Goal: Transaction & Acquisition: Purchase product/service

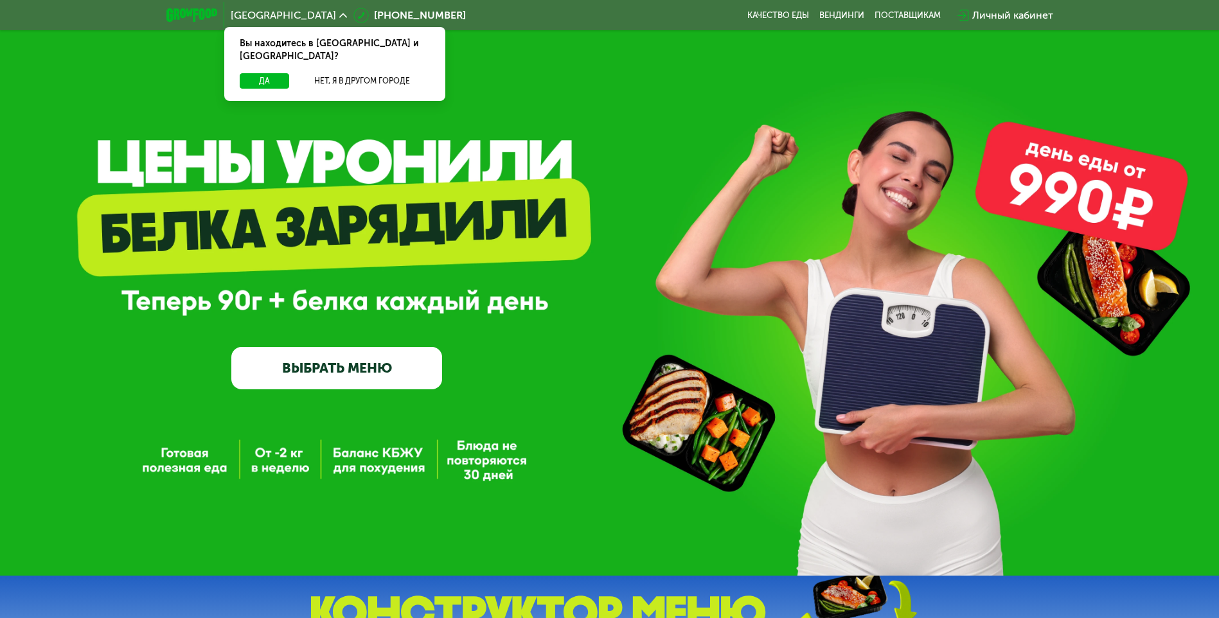
click at [417, 369] on link "ВЫБРАТЬ МЕНЮ" at bounding box center [336, 368] width 211 height 42
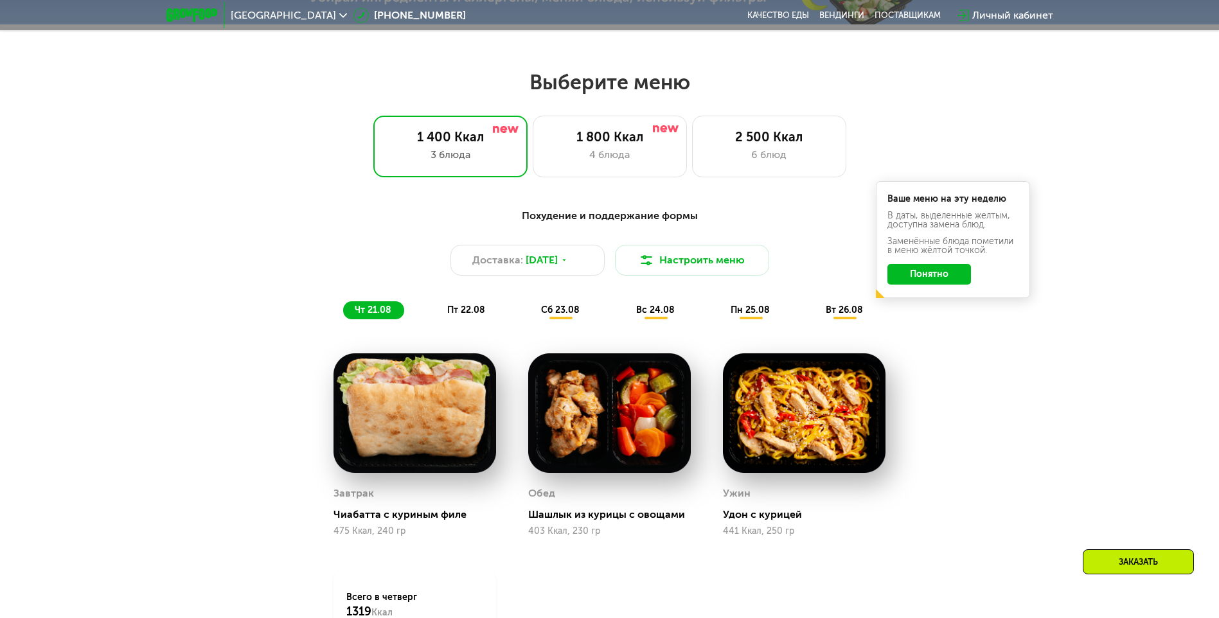
scroll to position [691, 0]
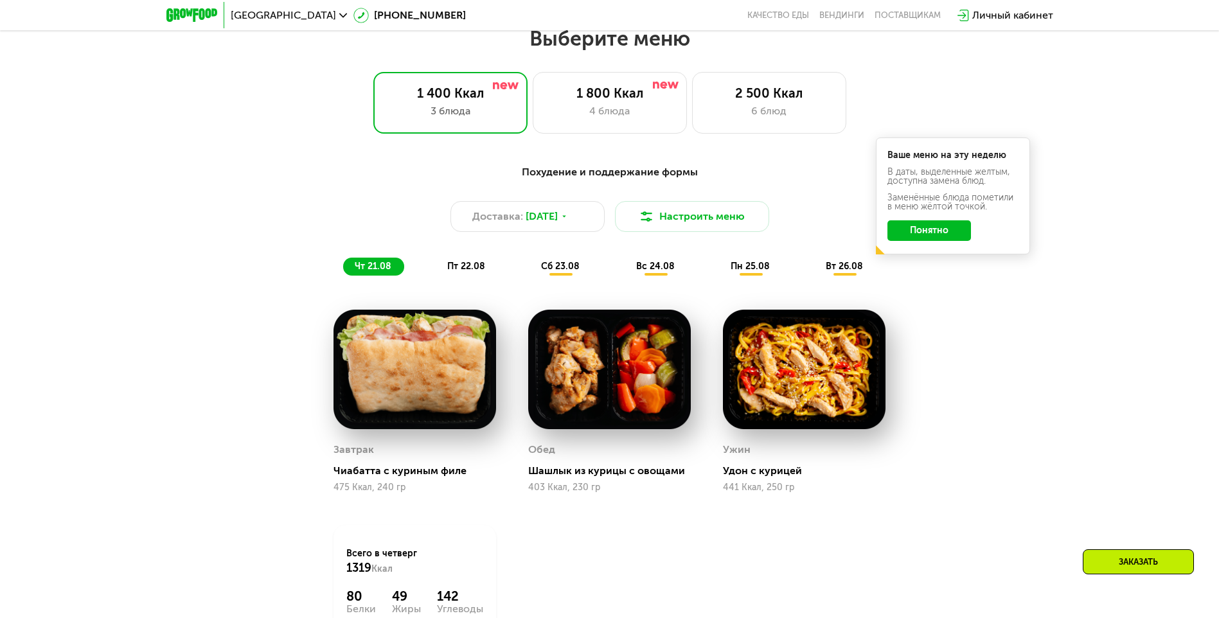
click at [941, 233] on button "Понятно" at bounding box center [929, 230] width 84 height 21
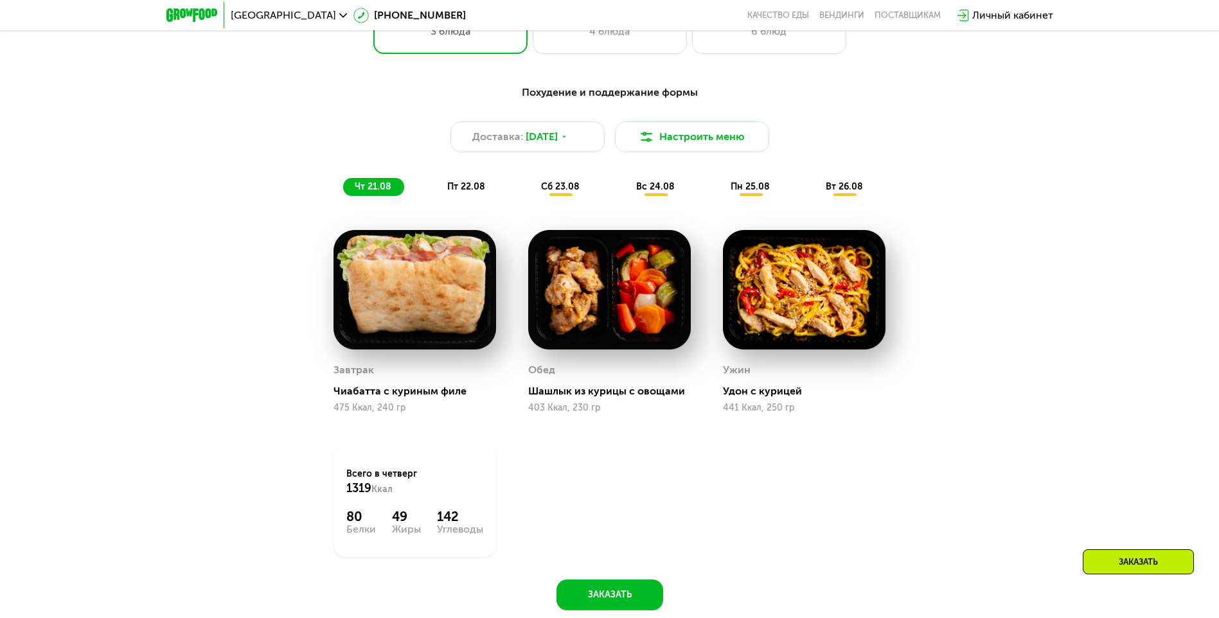
scroll to position [627, 0]
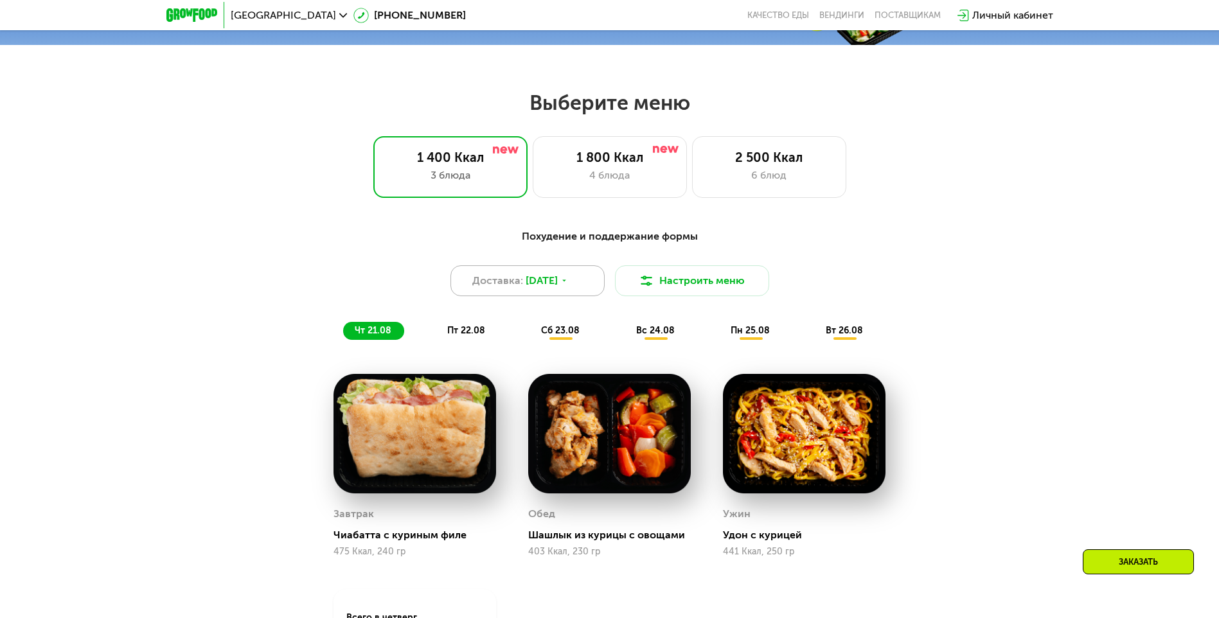
click at [568, 285] on icon at bounding box center [564, 281] width 8 height 8
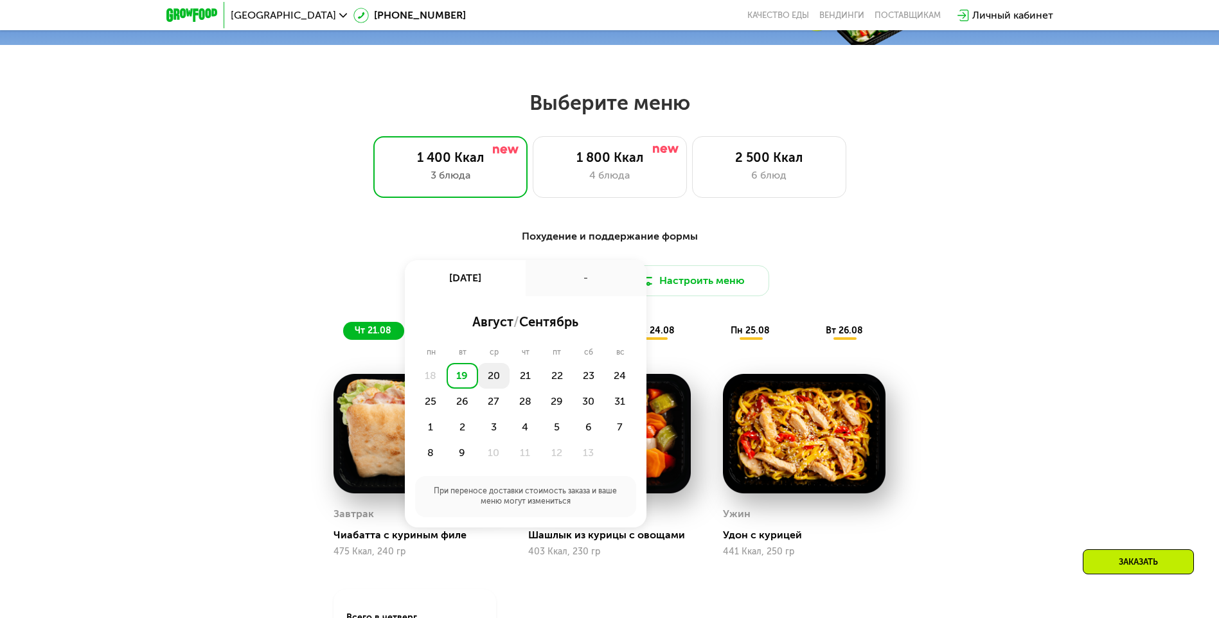
click at [509, 380] on div "20" at bounding box center [524, 376] width 31 height 26
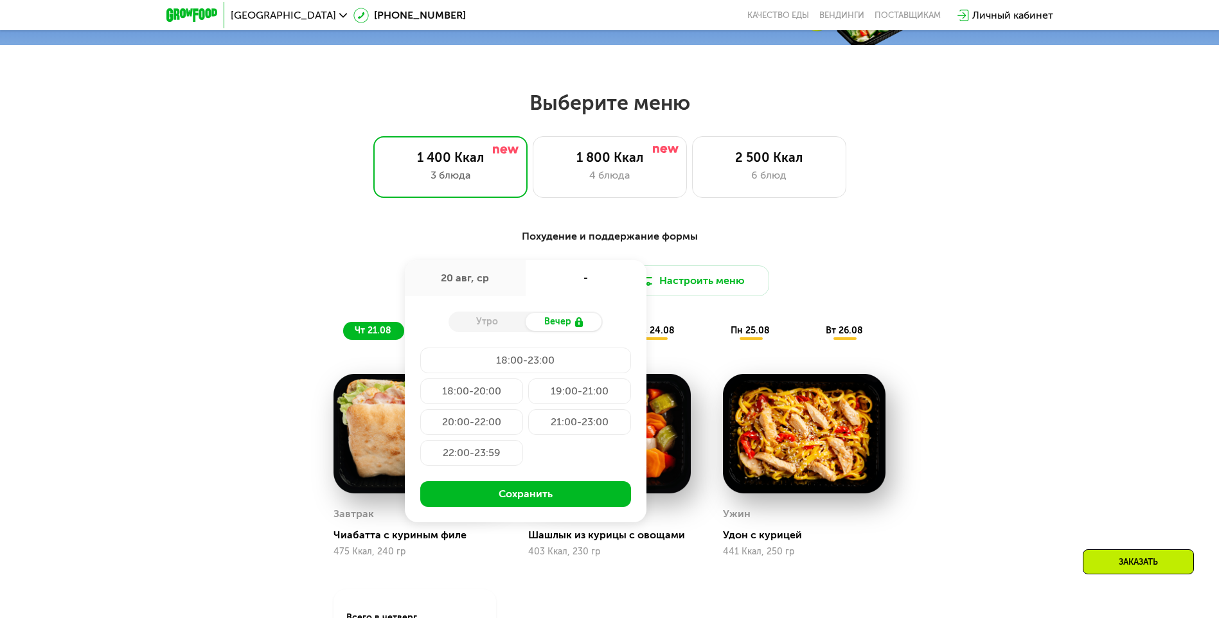
click at [1098, 394] on div "Похудение и поддержание формы Доставка: [DATE] авг, ср - Утро Вечер 18:00-23:00…" at bounding box center [609, 499] width 1219 height 576
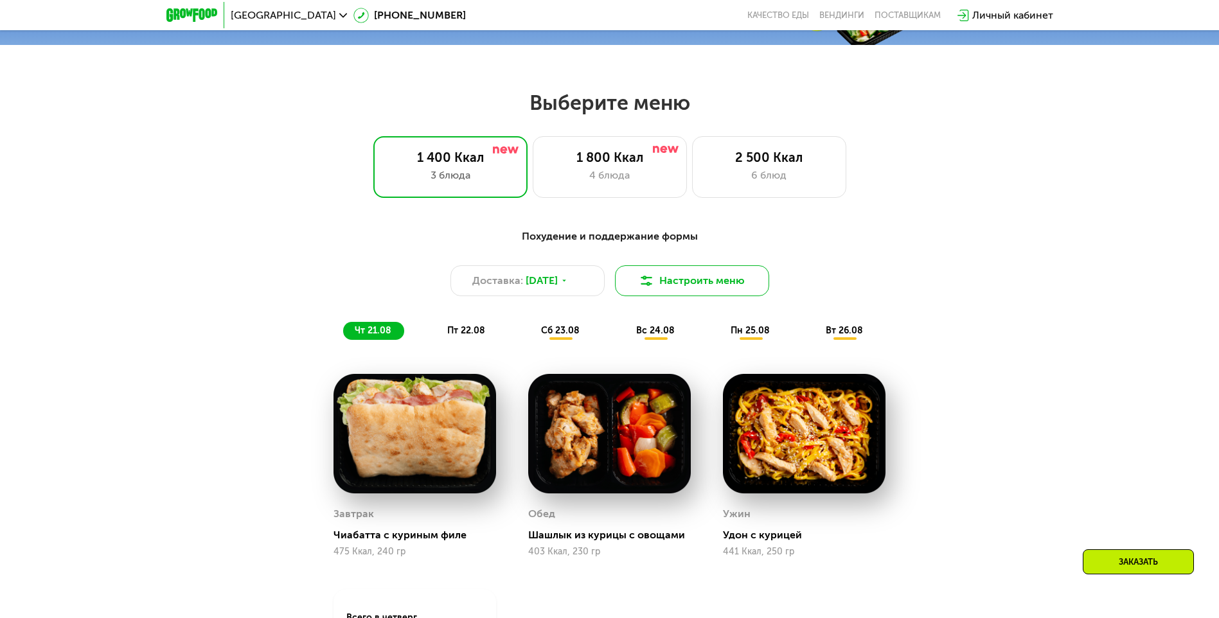
click at [714, 284] on button "Настроить меню" at bounding box center [692, 280] width 154 height 31
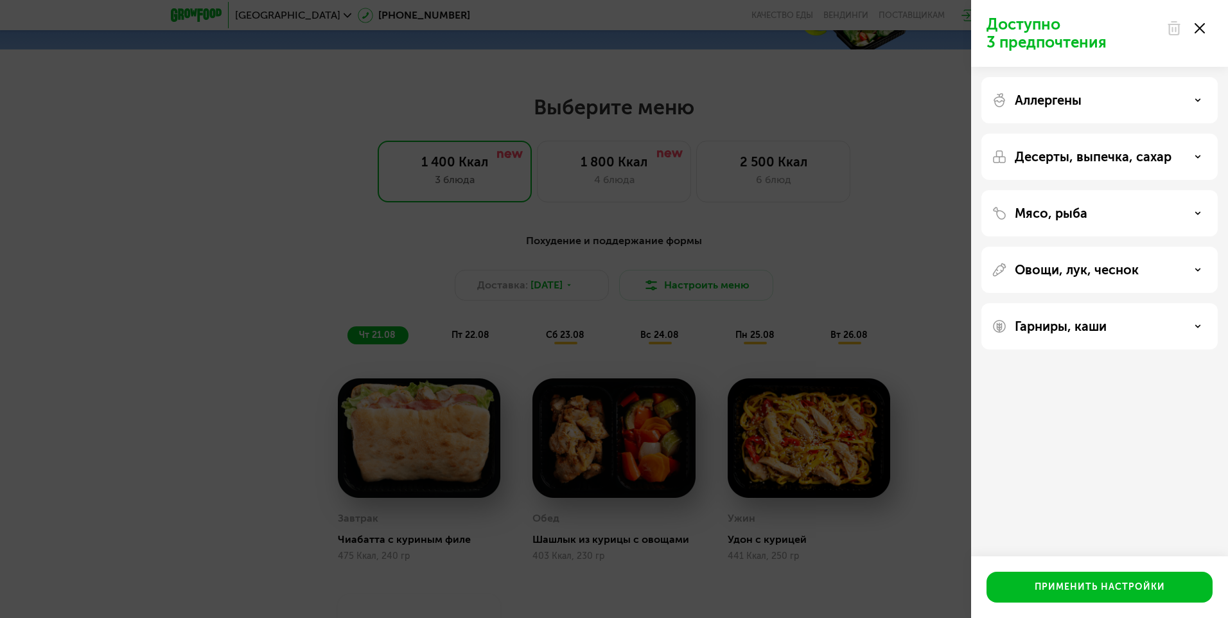
click at [1084, 217] on p "Мясо, рыба" at bounding box center [1051, 213] width 73 height 15
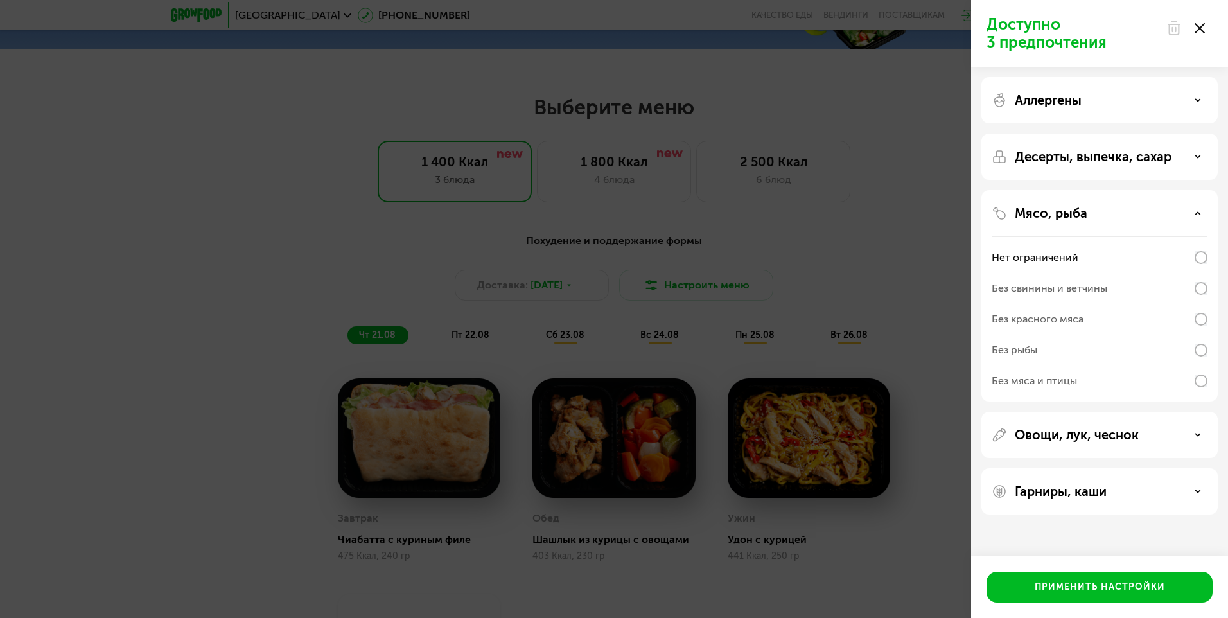
click at [1092, 190] on div "Десерты, выпечка, сахар" at bounding box center [1100, 295] width 236 height 211
click at [1093, 159] on p "Десерты, выпечка, сахар" at bounding box center [1093, 156] width 157 height 15
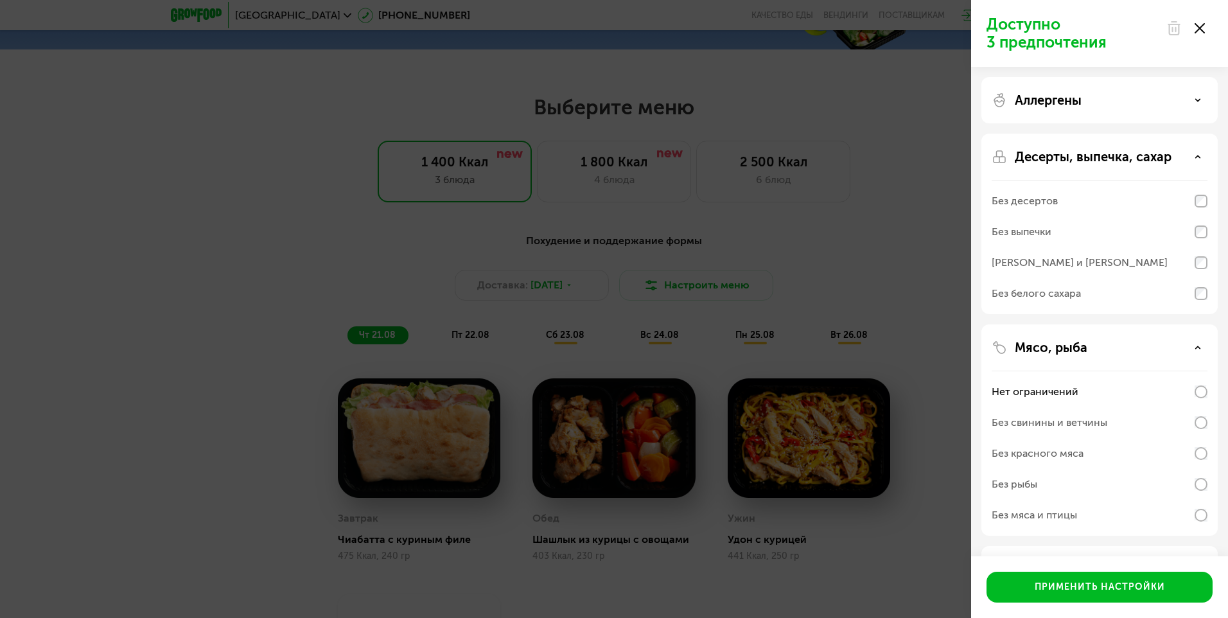
click at [1056, 202] on div "Без десертов" at bounding box center [1025, 200] width 66 height 15
click at [1052, 222] on div "Без выпечки" at bounding box center [1100, 232] width 216 height 31
click at [1058, 265] on div "[PERSON_NAME] и [PERSON_NAME]" at bounding box center [1080, 262] width 176 height 15
click at [1060, 292] on div "Без белого сахара" at bounding box center [1036, 293] width 89 height 15
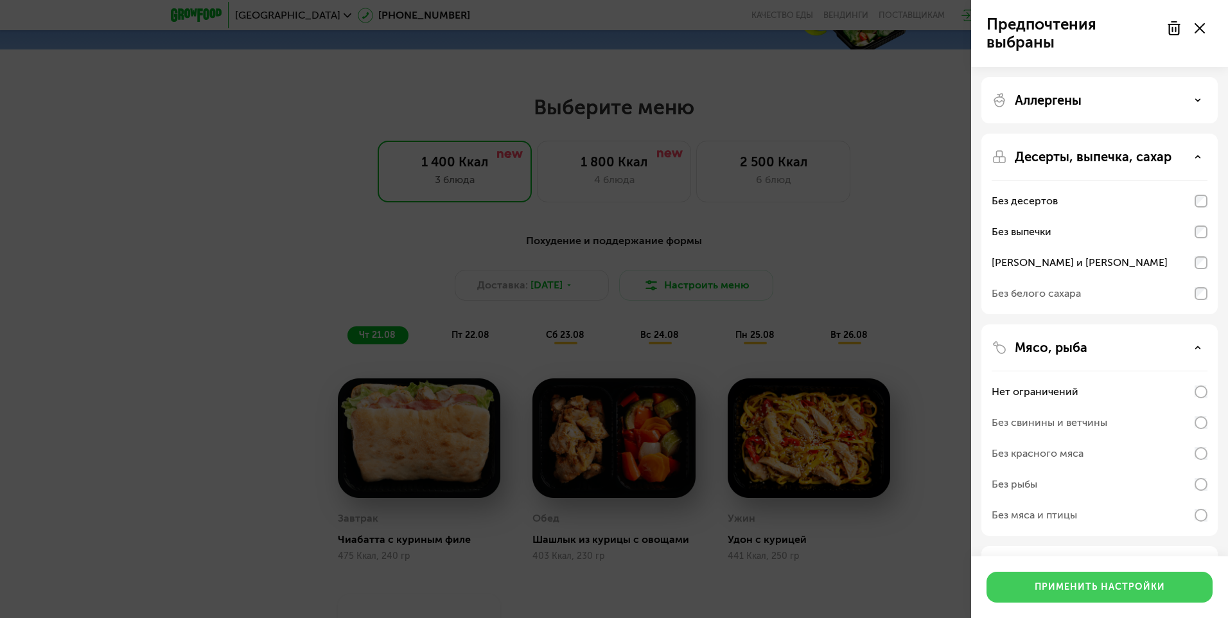
click at [1065, 596] on button "Применить настройки" at bounding box center [1100, 587] width 226 height 31
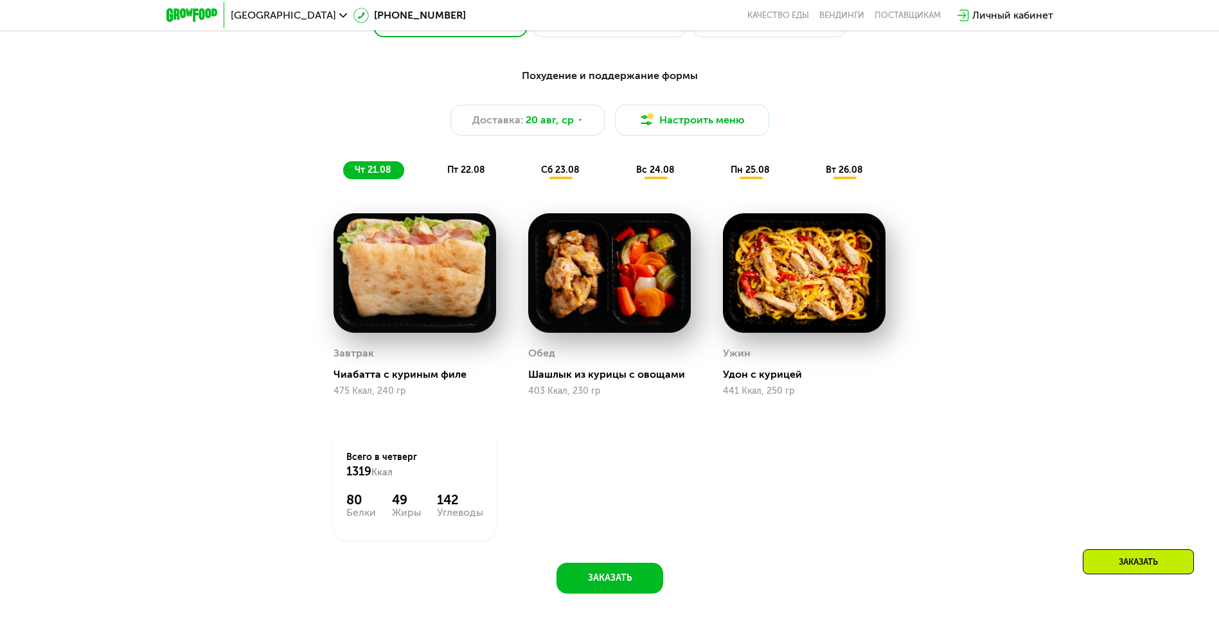
scroll to position [820, 0]
